Goal: Task Accomplishment & Management: Use online tool/utility

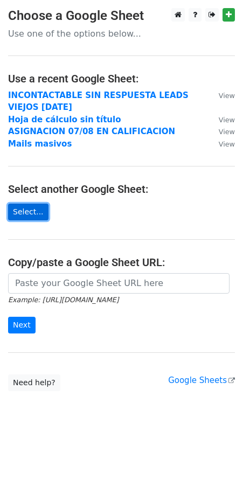
click at [28, 219] on link "Select..." at bounding box center [28, 212] width 40 height 17
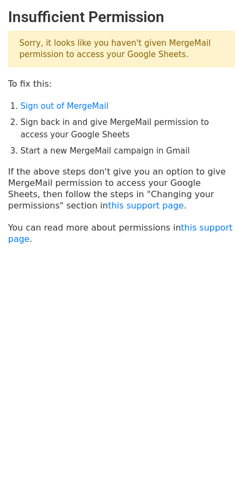
click at [55, 92] on main "Insufficient Permission Sorry, it looks like you haven't given MergeMail permis…" at bounding box center [121, 126] width 243 height 236
click at [193, 129] on li "Sign back in and give MergeMail permission to access your Google Sheets" at bounding box center [127, 128] width 214 height 24
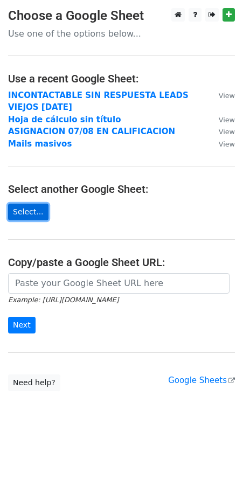
click at [41, 207] on link "Select..." at bounding box center [28, 212] width 40 height 17
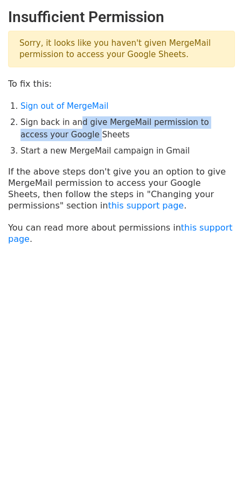
drag, startPoint x: 48, startPoint y: 130, endPoint x: 74, endPoint y: 126, distance: 26.2
click at [74, 126] on li "Sign back in and give MergeMail permission to access your Google Sheets" at bounding box center [127, 128] width 214 height 24
click at [74, 125] on li "Sign back in and give MergeMail permission to access your Google Sheets" at bounding box center [127, 128] width 214 height 24
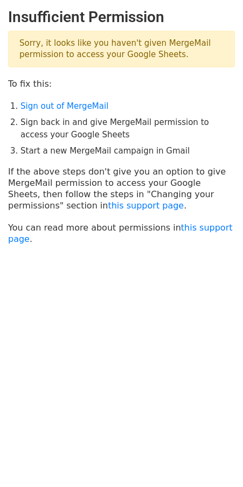
click at [102, 121] on li "Sign back in and give MergeMail permission to access your Google Sheets" at bounding box center [127, 128] width 214 height 24
drag, startPoint x: 86, startPoint y: 121, endPoint x: 123, endPoint y: 126, distance: 37.0
click at [123, 126] on li "Sign back in and give MergeMail permission to access your Google Sheets" at bounding box center [127, 128] width 214 height 24
click at [123, 125] on li "Sign back in and give MergeMail permission to access your Google Sheets" at bounding box center [127, 128] width 214 height 24
drag, startPoint x: 192, startPoint y: 127, endPoint x: 204, endPoint y: 131, distance: 12.3
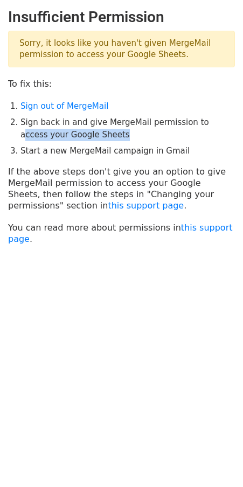
click at [204, 131] on li "Sign back in and give MergeMail permission to access your Google Sheets" at bounding box center [127, 128] width 214 height 24
click at [150, 132] on li "Sign back in and give MergeMail permission to access your Google Sheets" at bounding box center [127, 128] width 214 height 24
click at [124, 132] on li "Sign back in and give MergeMail permission to access your Google Sheets" at bounding box center [127, 128] width 214 height 24
drag, startPoint x: 26, startPoint y: 147, endPoint x: 113, endPoint y: 144, distance: 86.7
click at [113, 144] on ol "Sign out of MergeMail Sign back in and give MergeMail permission to access your…" at bounding box center [127, 128] width 214 height 57
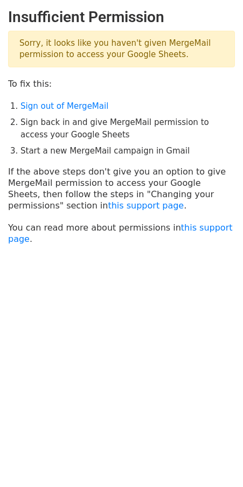
click at [113, 150] on li "Start a new MergeMail campaign in Gmail" at bounding box center [127, 151] width 214 height 12
click at [54, 107] on link "Sign out of MergeMail" at bounding box center [64, 106] width 88 height 10
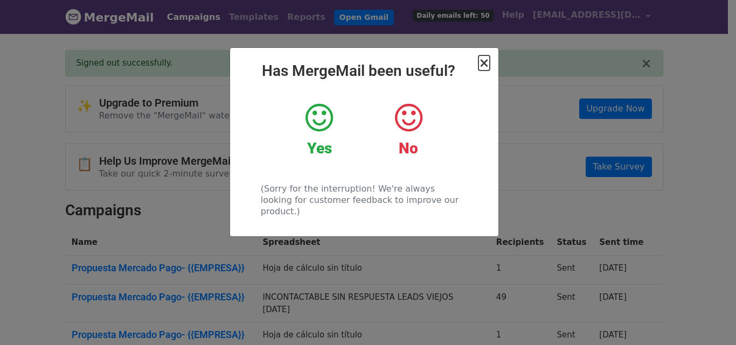
click at [483, 59] on span "×" at bounding box center [483, 62] width 11 height 15
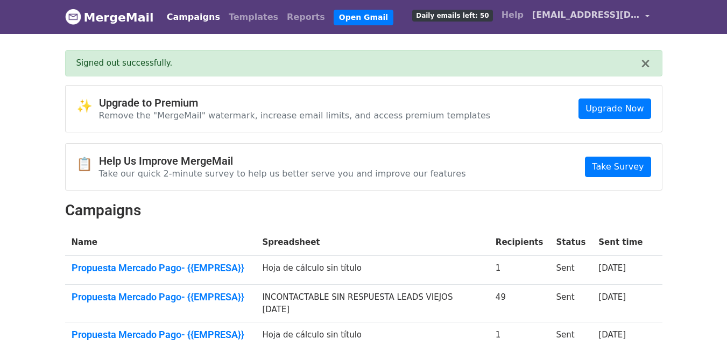
click at [649, 27] on link "ext_aiaimola@mercadolibre.com" at bounding box center [591, 16] width 126 height 25
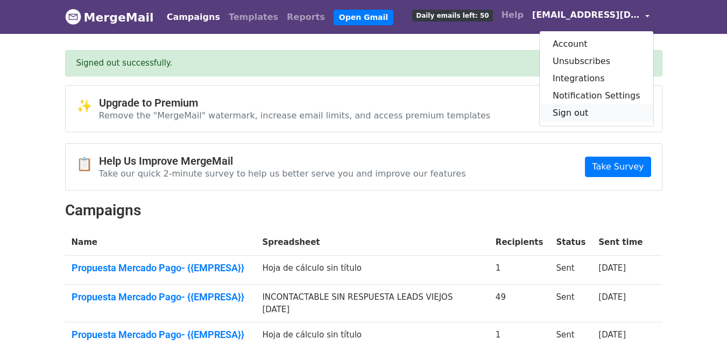
click at [589, 110] on link "Sign out" at bounding box center [597, 112] width 114 height 17
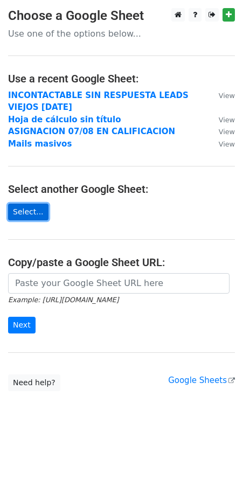
click at [39, 206] on link "Select..." at bounding box center [28, 212] width 40 height 17
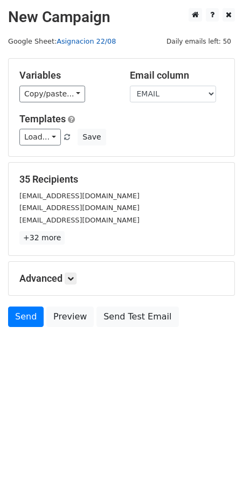
click at [70, 41] on link "Asignacion 22/08" at bounding box center [86, 41] width 59 height 8
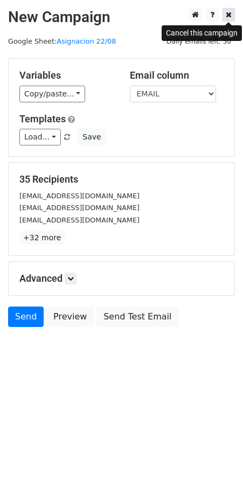
click at [226, 16] on icon at bounding box center [229, 15] width 6 height 8
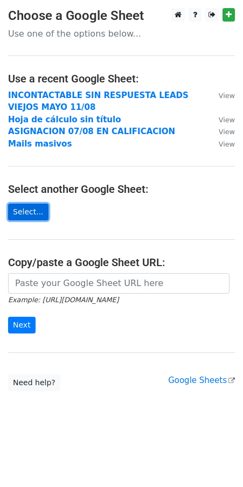
click at [25, 214] on link "Select..." at bounding box center [28, 212] width 40 height 17
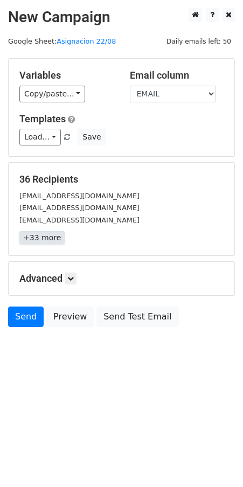
click at [52, 241] on link "+33 more" at bounding box center [41, 237] width 45 height 13
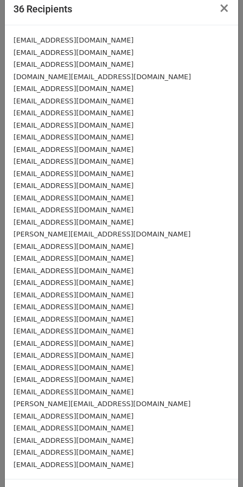
scroll to position [48, 0]
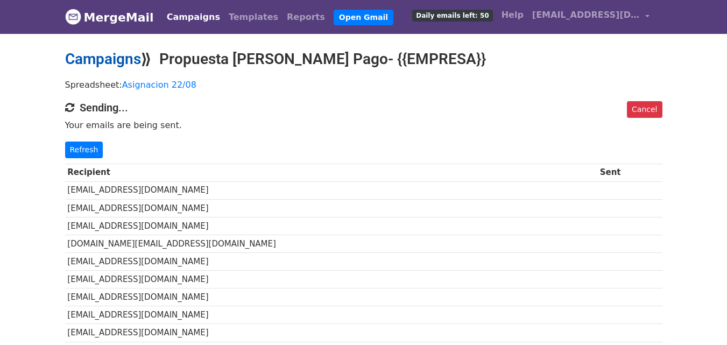
click at [107, 60] on link "Campaigns" at bounding box center [103, 59] width 76 height 18
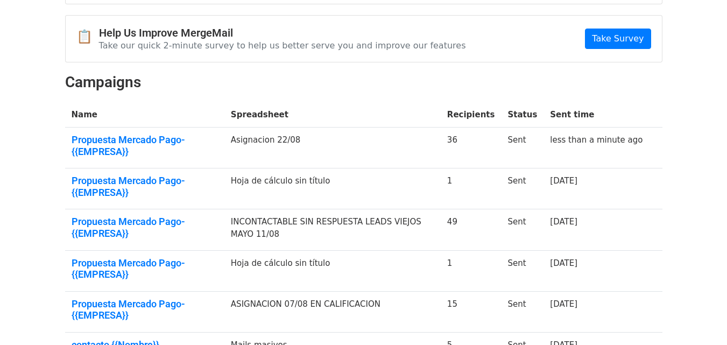
scroll to position [113, 0]
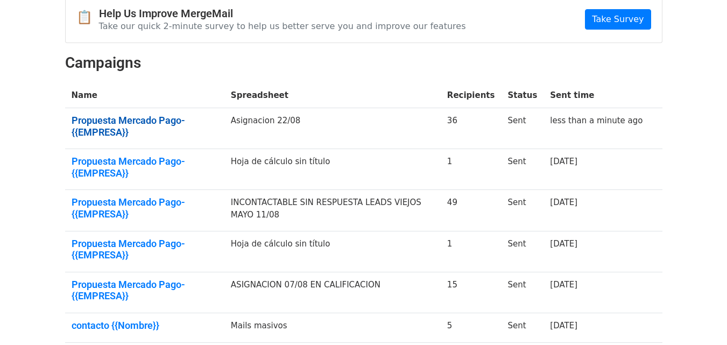
click at [88, 122] on link "Propuesta Mercado Pago- {{EMPRESA}}" at bounding box center [145, 126] width 146 height 23
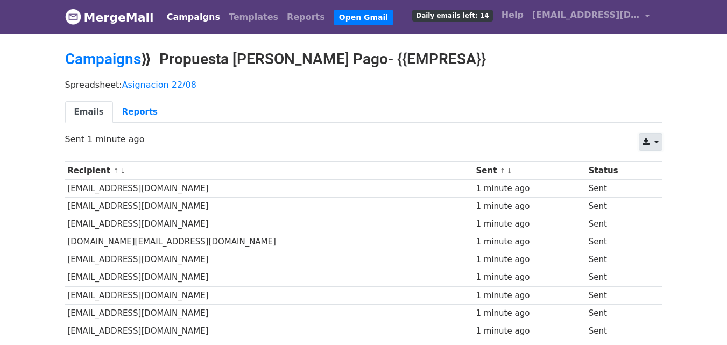
click at [646, 143] on icon at bounding box center [646, 142] width 7 height 8
click at [659, 186] on link "Excel" at bounding box center [664, 184] width 48 height 17
click at [120, 118] on link "Reports" at bounding box center [140, 112] width 54 height 22
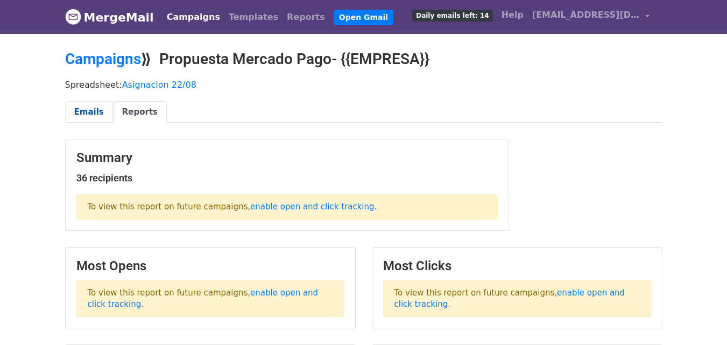
click at [96, 112] on link "Emails" at bounding box center [89, 112] width 48 height 22
